Goal: Navigation & Orientation: Find specific page/section

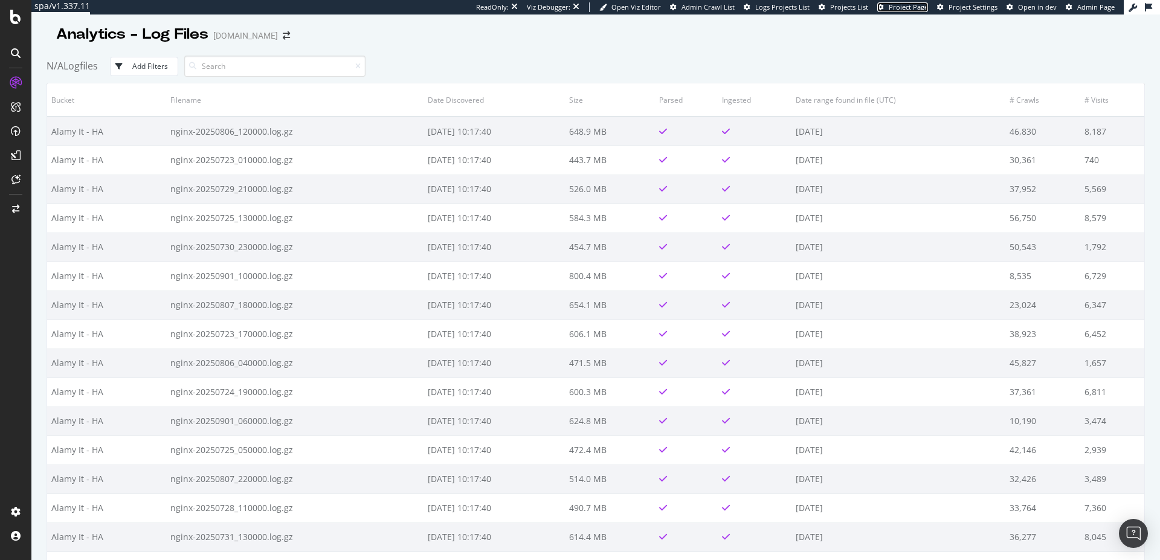
click at [896, 7] on span "Project Page" at bounding box center [908, 6] width 39 height 9
click at [801, 8] on span "Logs Projects List" at bounding box center [782, 6] width 54 height 9
